Goal: Obtain resource: Download file/media

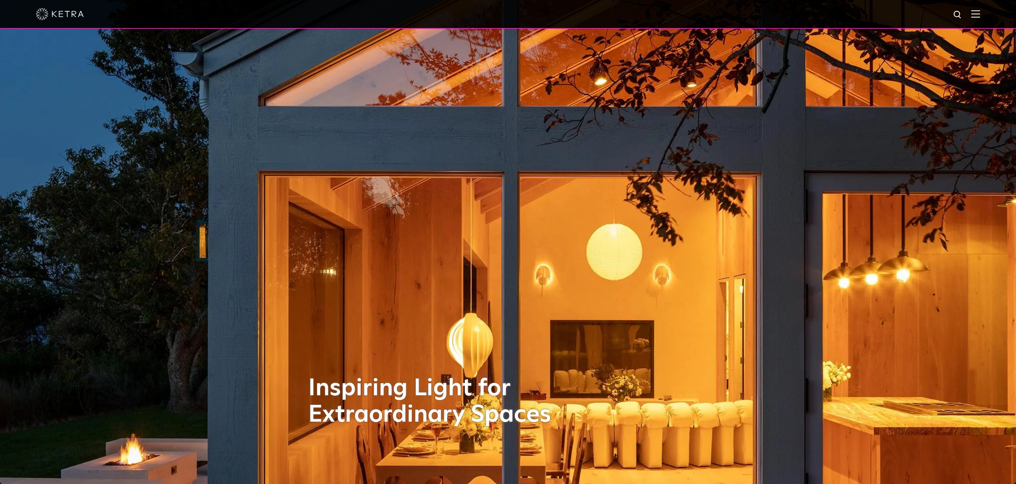
click at [975, 18] on span at bounding box center [975, 14] width 9 height 8
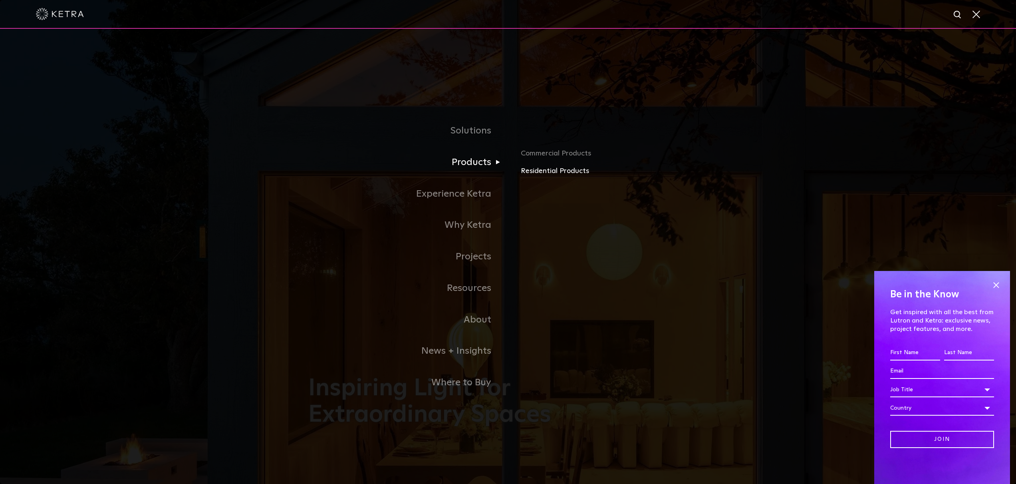
click at [566, 169] on link "Residential Products" at bounding box center [614, 171] width 187 height 12
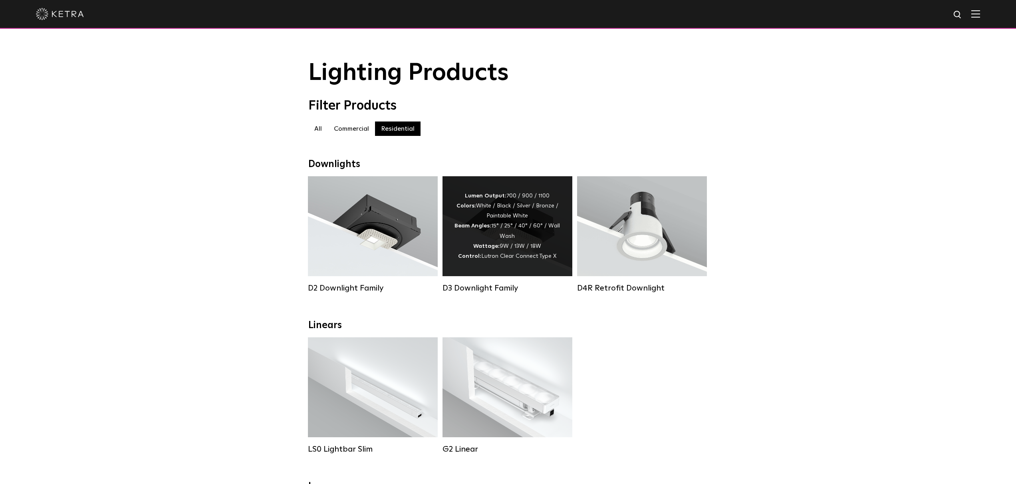
click at [504, 238] on div "Lumen Output: 700 / 900 / 1100 Colors: White / Black / Silver / Bronze / Painta…" at bounding box center [507, 226] width 106 height 70
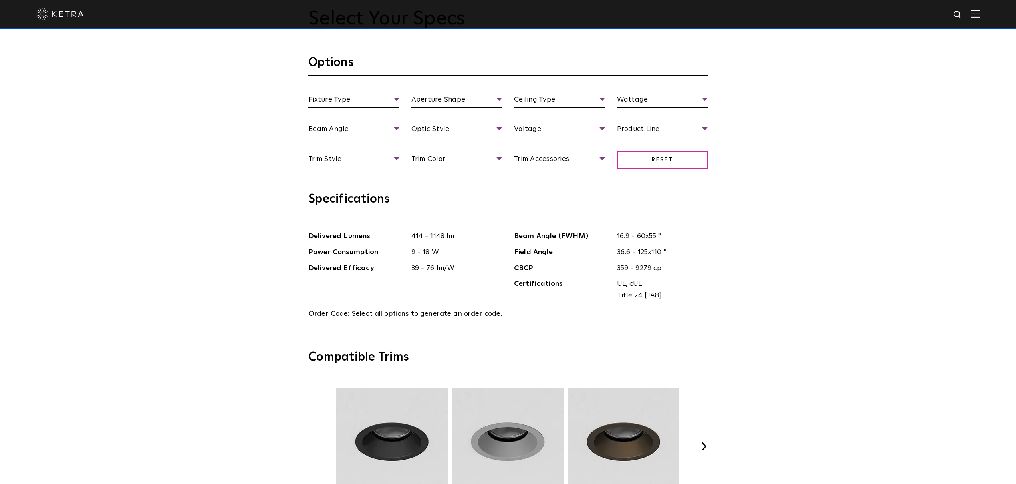
scroll to position [1319, 0]
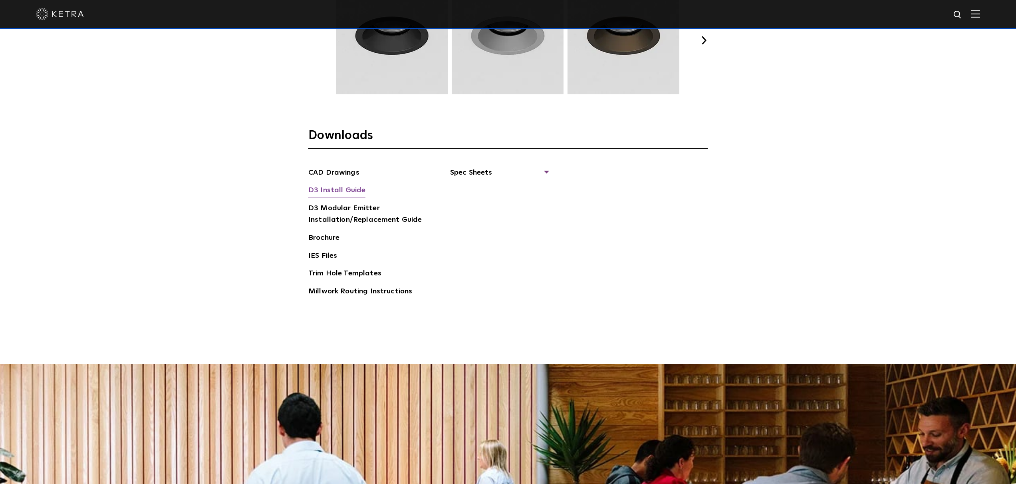
click at [348, 190] on link "D3 Install Guide" at bounding box center [336, 190] width 57 height 13
click at [519, 169] on span "Spec Sheets" at bounding box center [499, 176] width 98 height 18
click at [495, 187] on link "D3 Adjustable Round" at bounding box center [490, 190] width 61 height 9
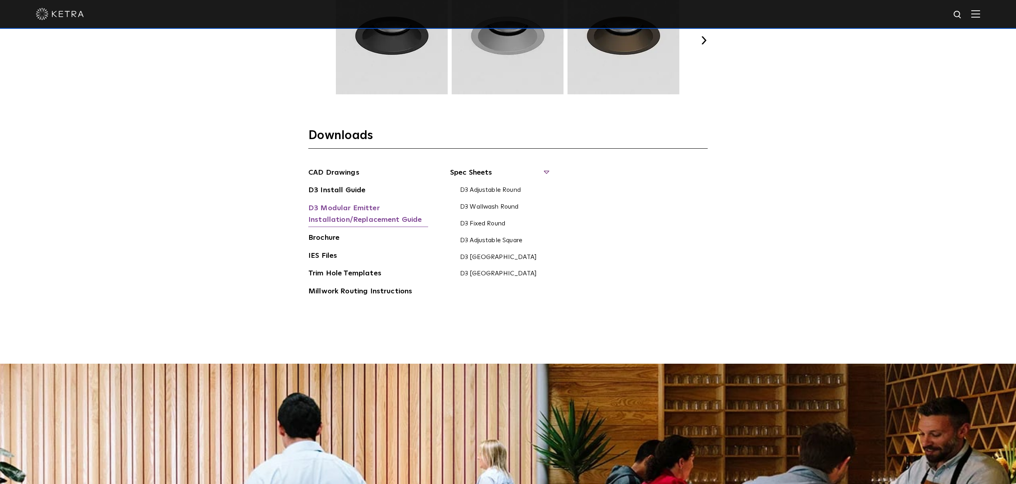
click at [347, 208] on link "D3 Modular Emitter Installation/Replacement Guide" at bounding box center [368, 214] width 120 height 24
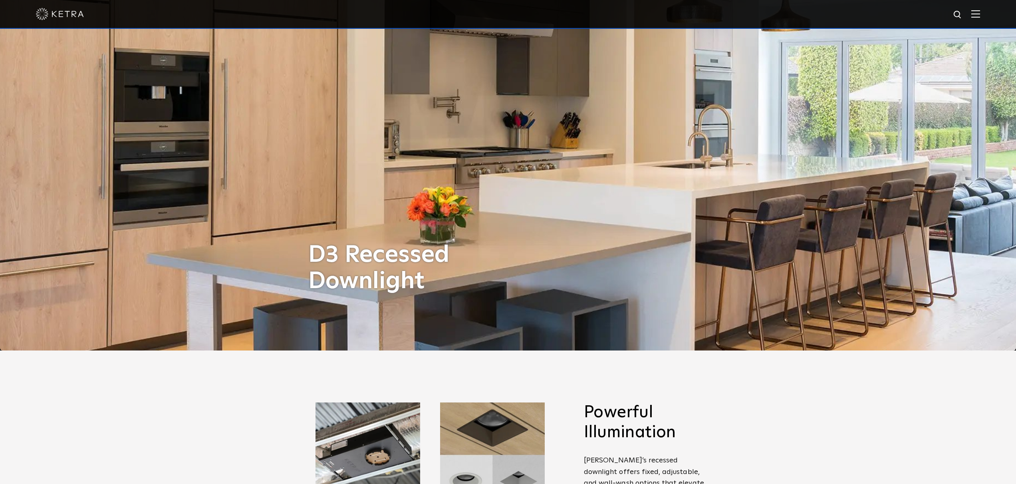
scroll to position [0, 0]
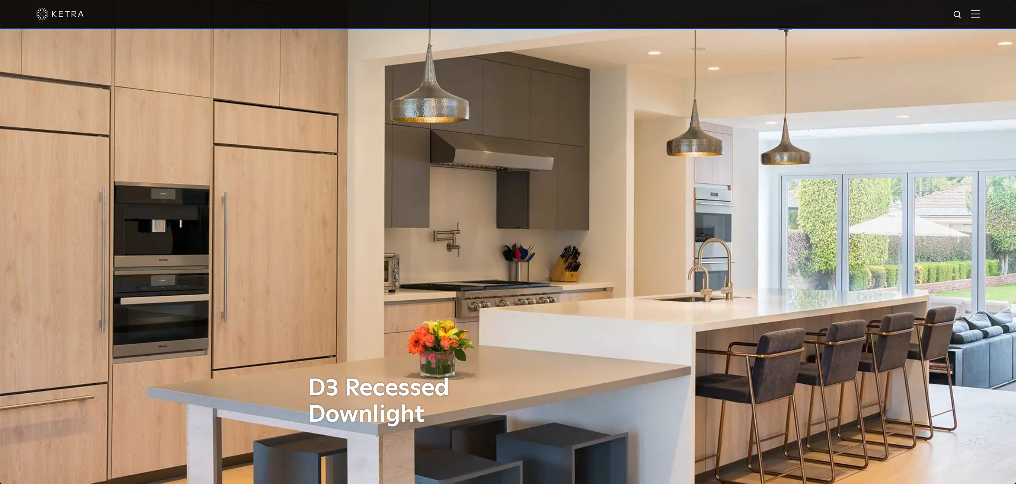
click at [980, 12] on div at bounding box center [508, 14] width 1016 height 29
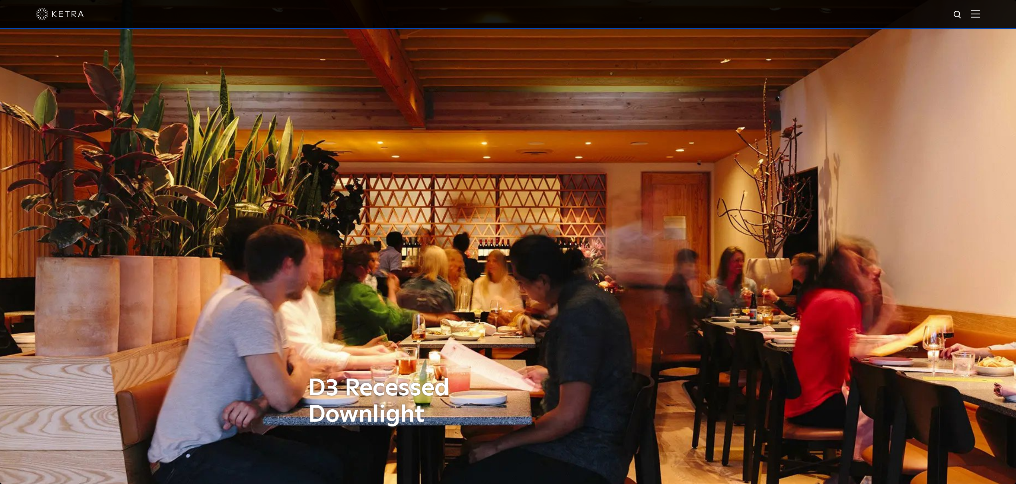
click at [978, 15] on img at bounding box center [975, 14] width 9 height 8
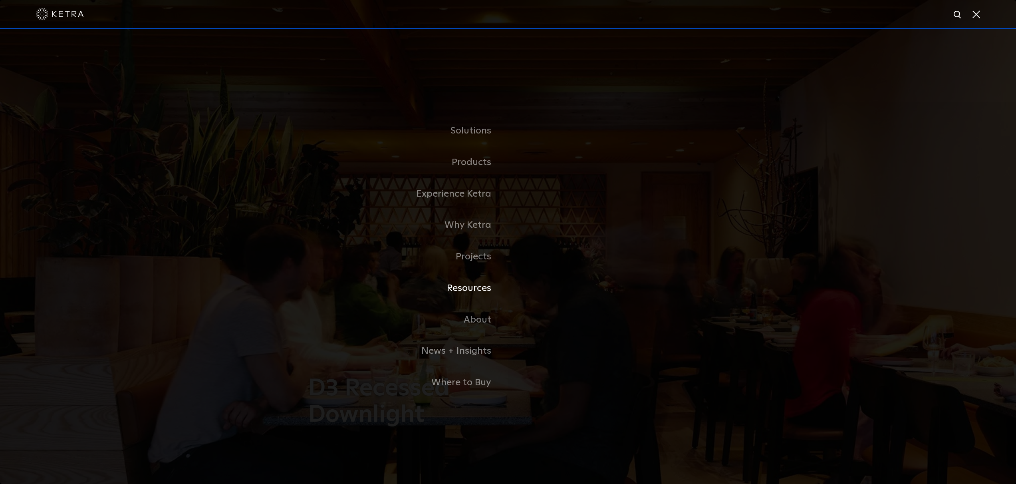
click at [487, 287] on link "Resources" at bounding box center [408, 288] width 200 height 32
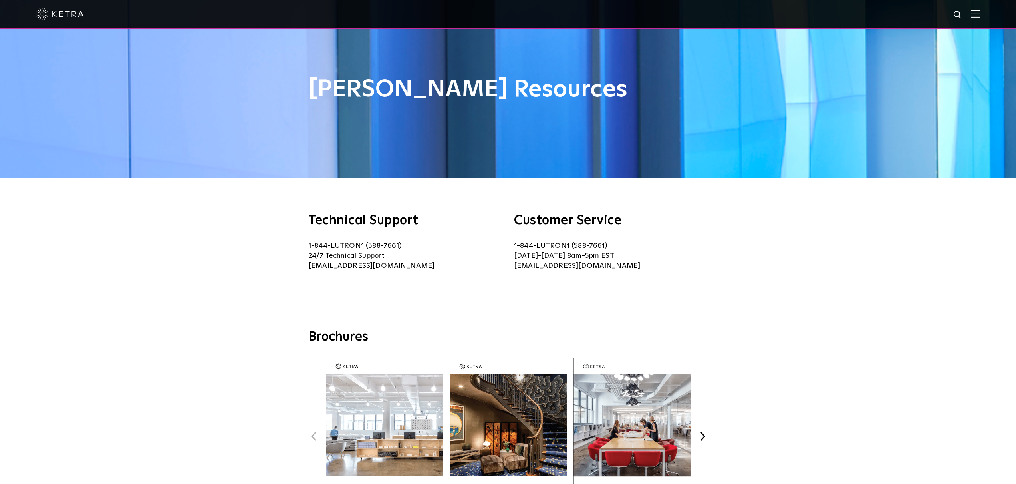
scroll to position [380, 0]
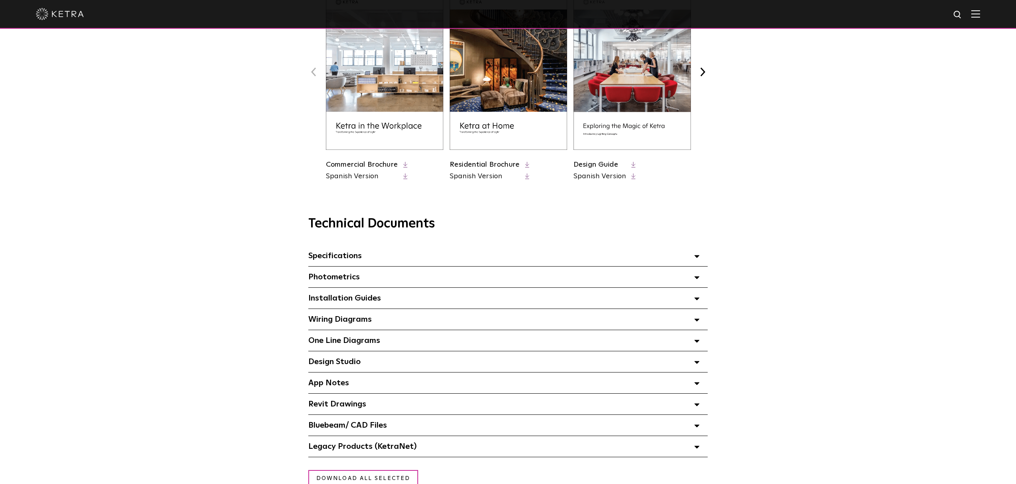
click at [696, 444] on span at bounding box center [697, 446] width 6 height 10
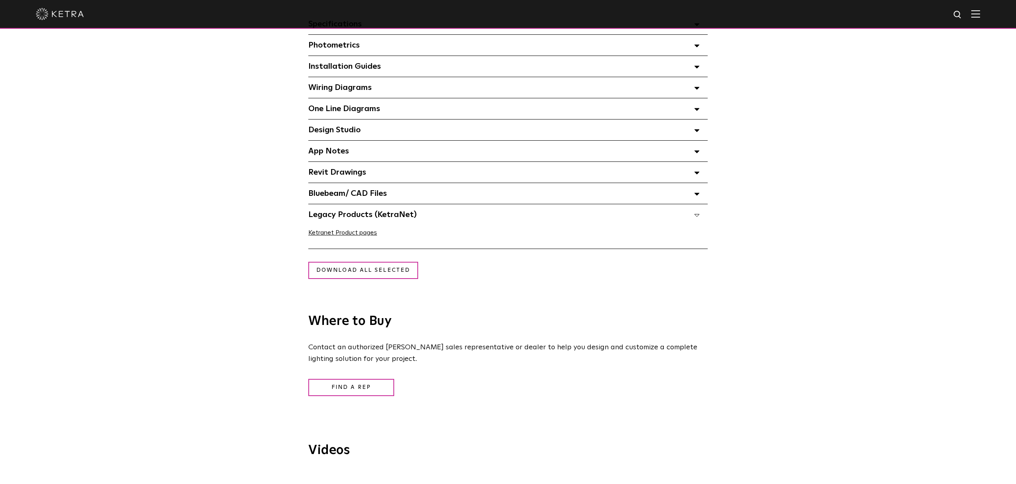
scroll to position [613, 0]
click at [331, 231] on link "Ketranet Product pages" at bounding box center [342, 231] width 69 height 6
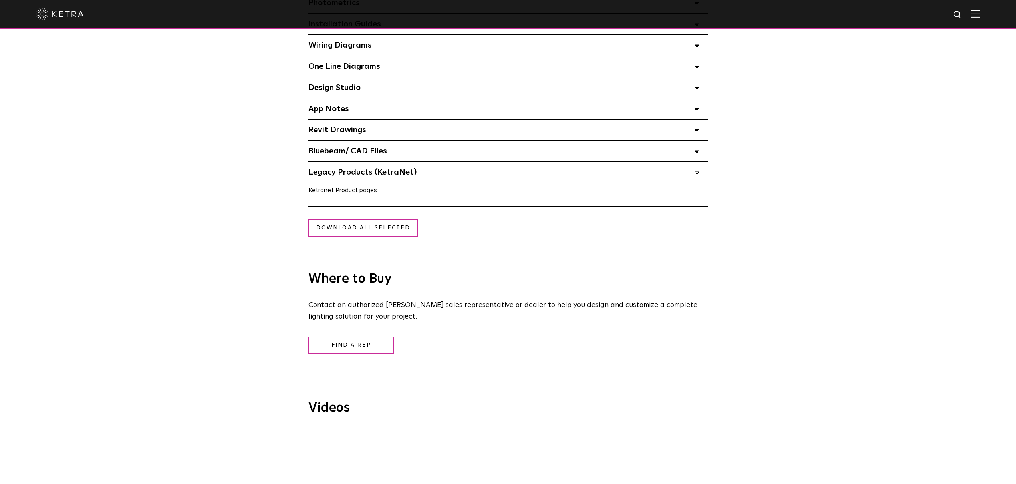
scroll to position [603, 0]
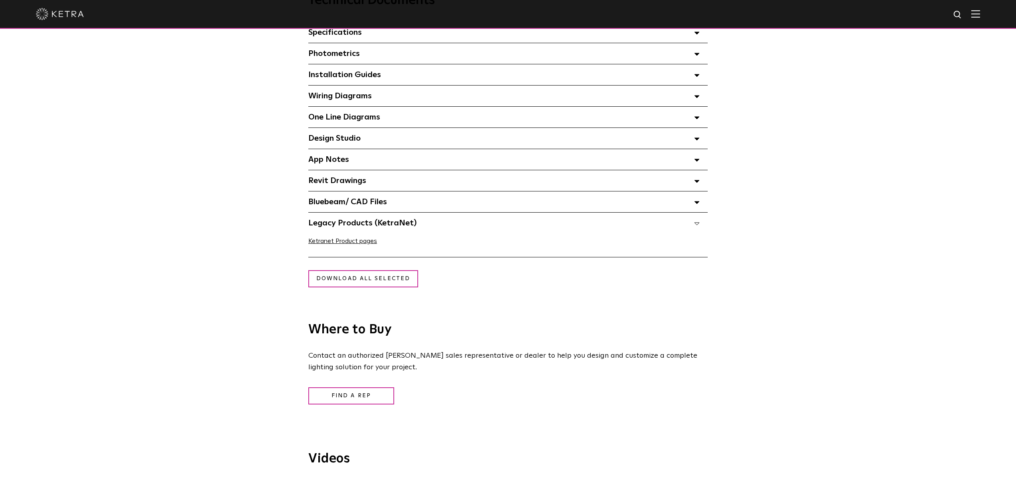
click at [322, 159] on span "App Notes Select checkboxes to use the bulk download option below" at bounding box center [328, 159] width 41 height 8
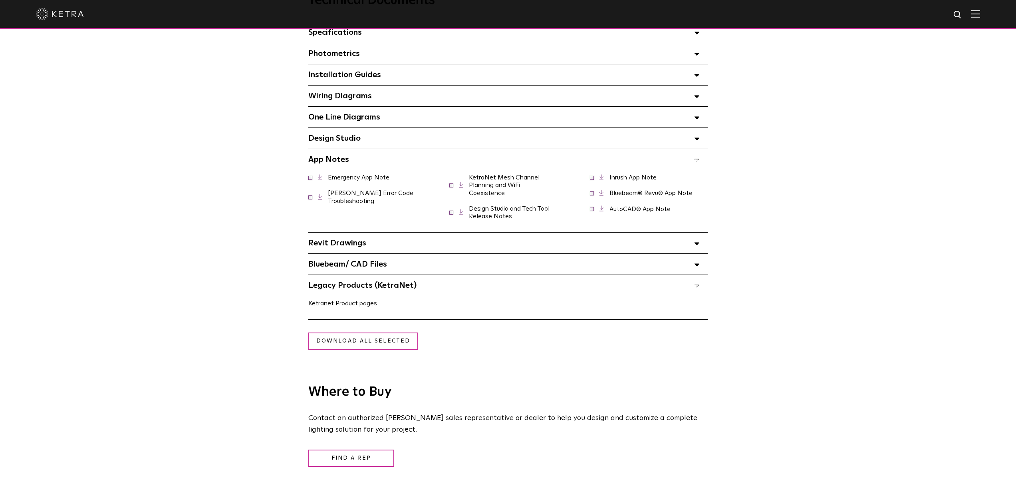
click at [355, 193] on link "Ketra Error Code Troubleshooting" at bounding box center [370, 197] width 85 height 14
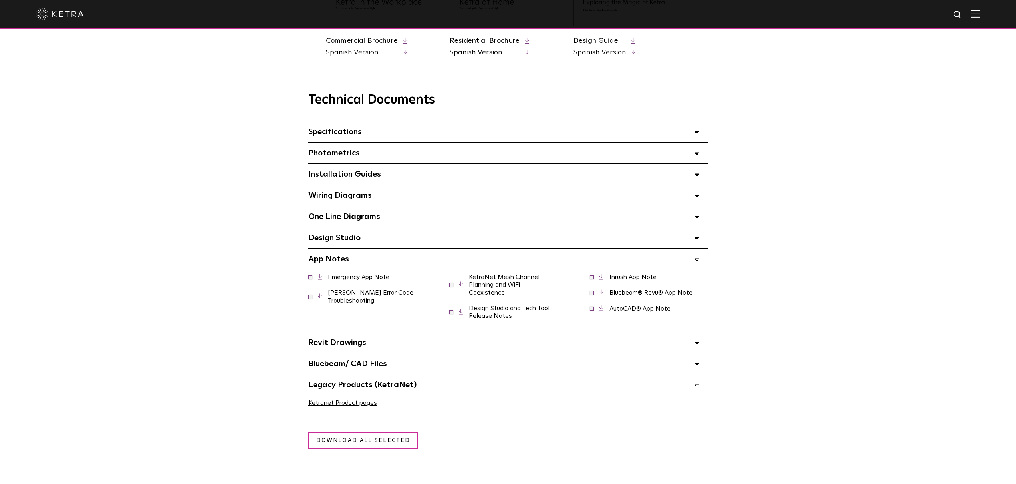
scroll to position [239, 0]
